Goal: Task Accomplishment & Management: Use online tool/utility

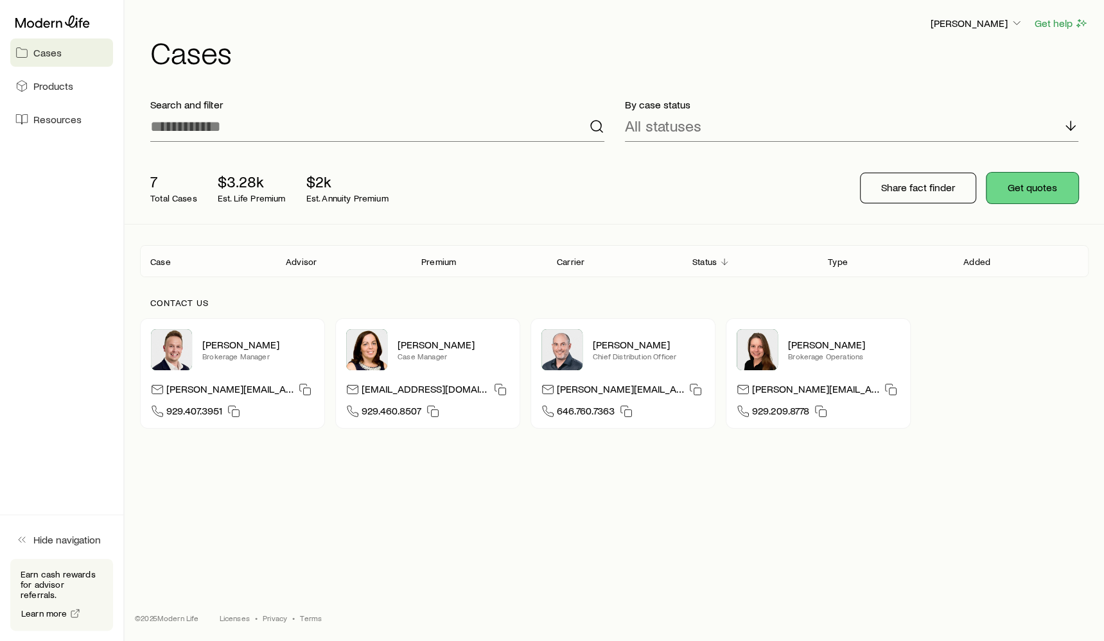
click at [1005, 182] on button "Get quotes" at bounding box center [1032, 188] width 92 height 31
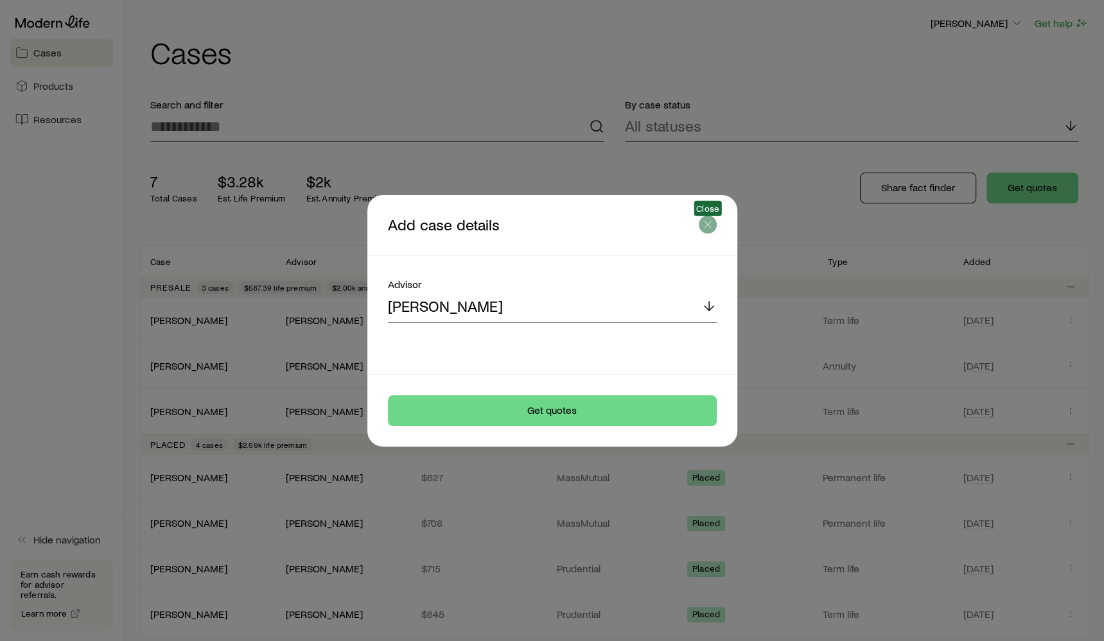
click at [709, 223] on icon "button" at bounding box center [707, 224] width 13 height 13
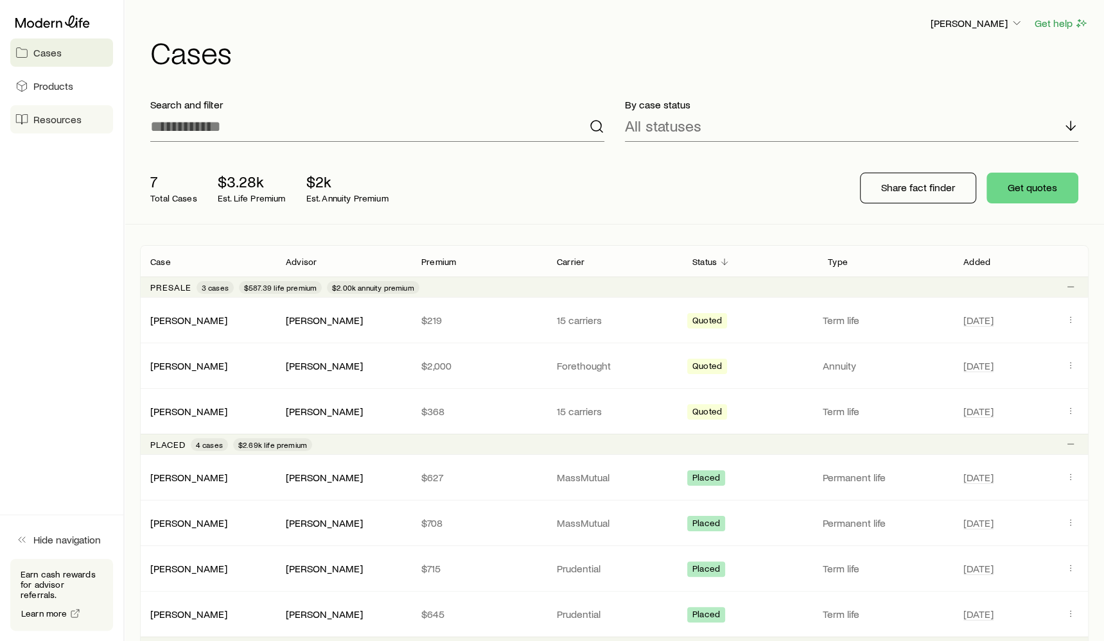
click at [62, 116] on span "Resources" at bounding box center [57, 119] width 48 height 13
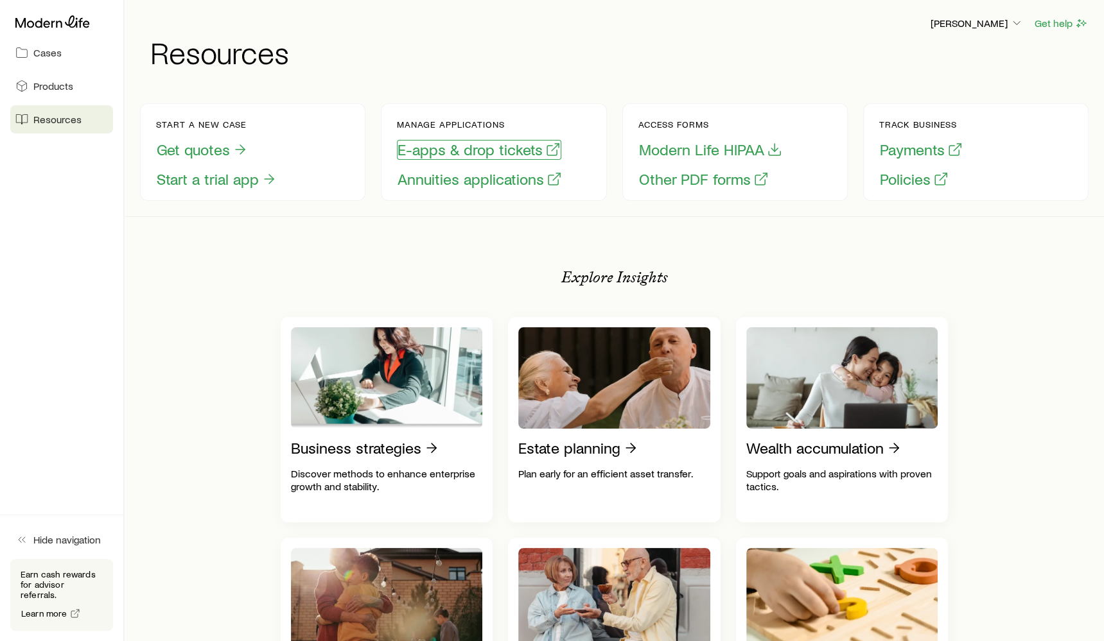
click at [537, 148] on button "E-apps & drop tickets" at bounding box center [479, 150] width 164 height 20
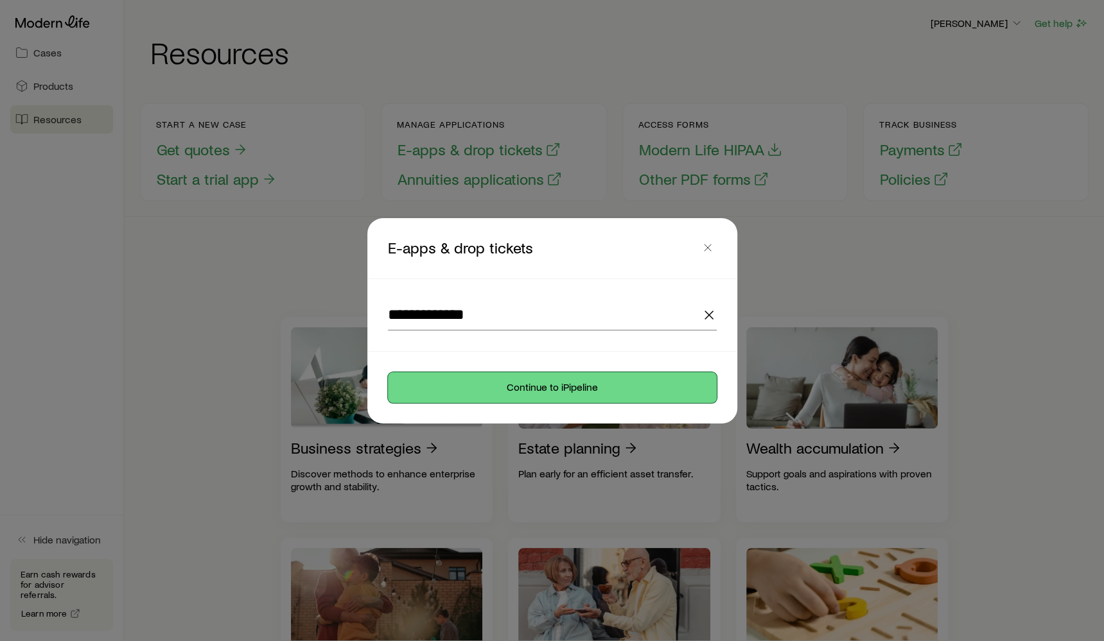
click at [496, 388] on button "Continue to iPipeline" at bounding box center [552, 387] width 329 height 31
